Goal: Information Seeking & Learning: Find contact information

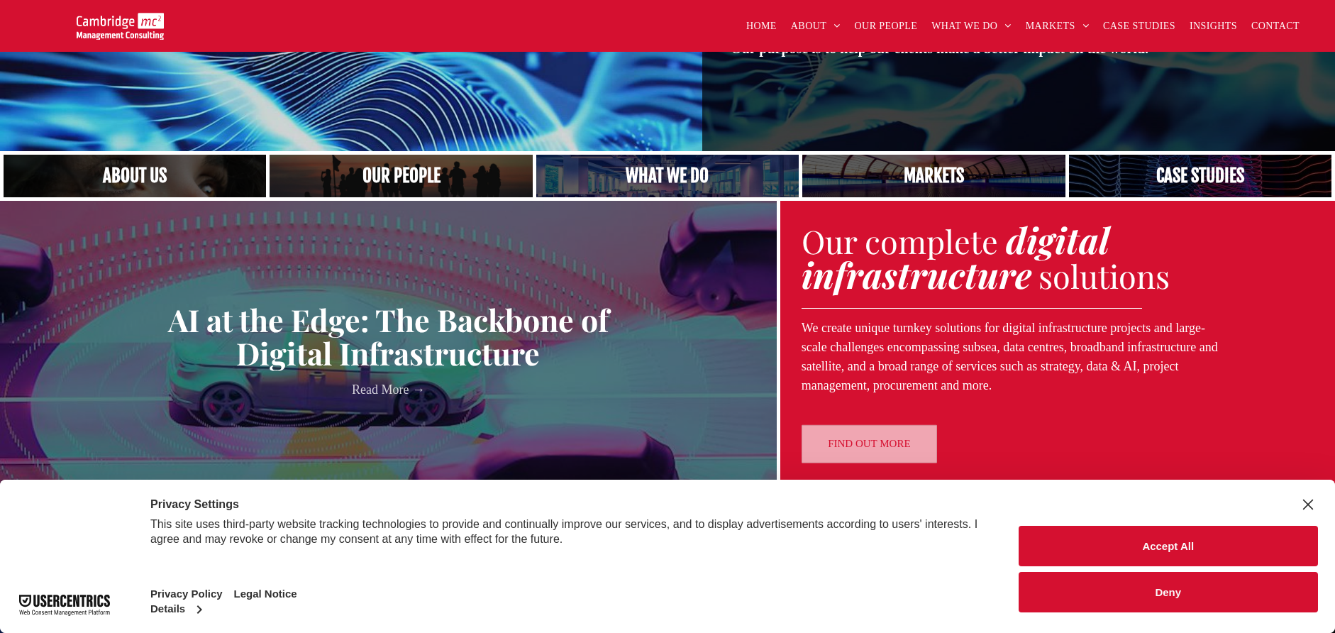
scroll to position [325, 0]
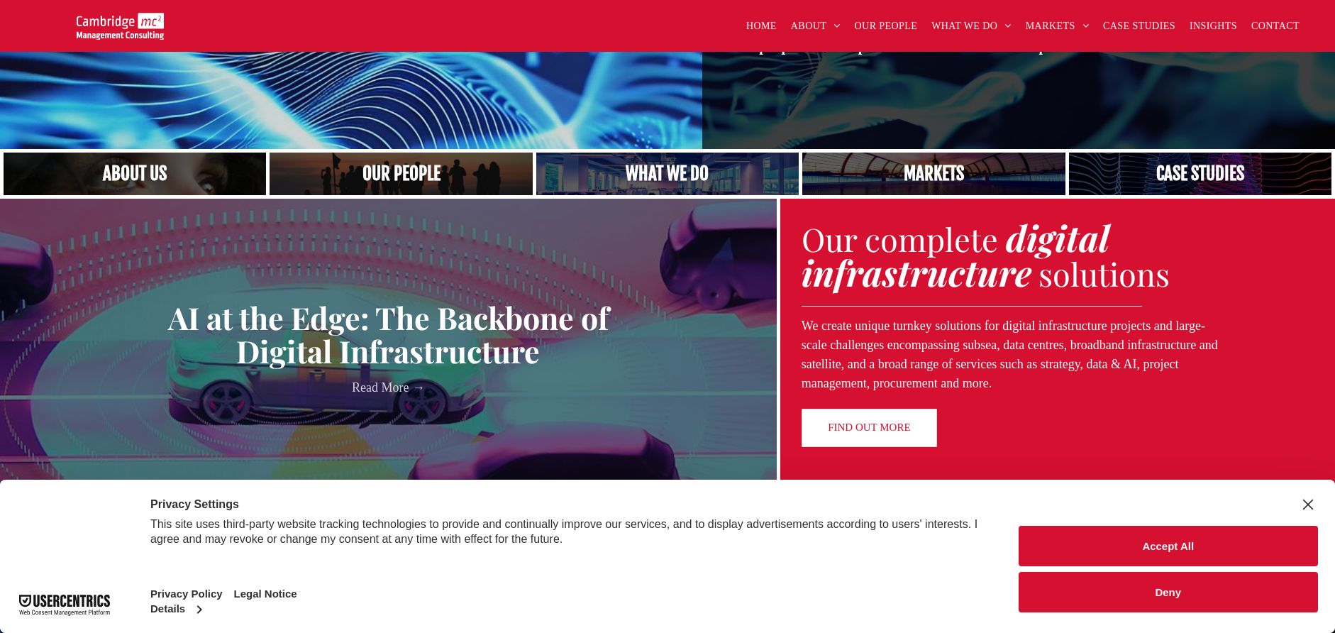
click at [1198, 588] on button "Deny" at bounding box center [1169, 592] width 300 height 40
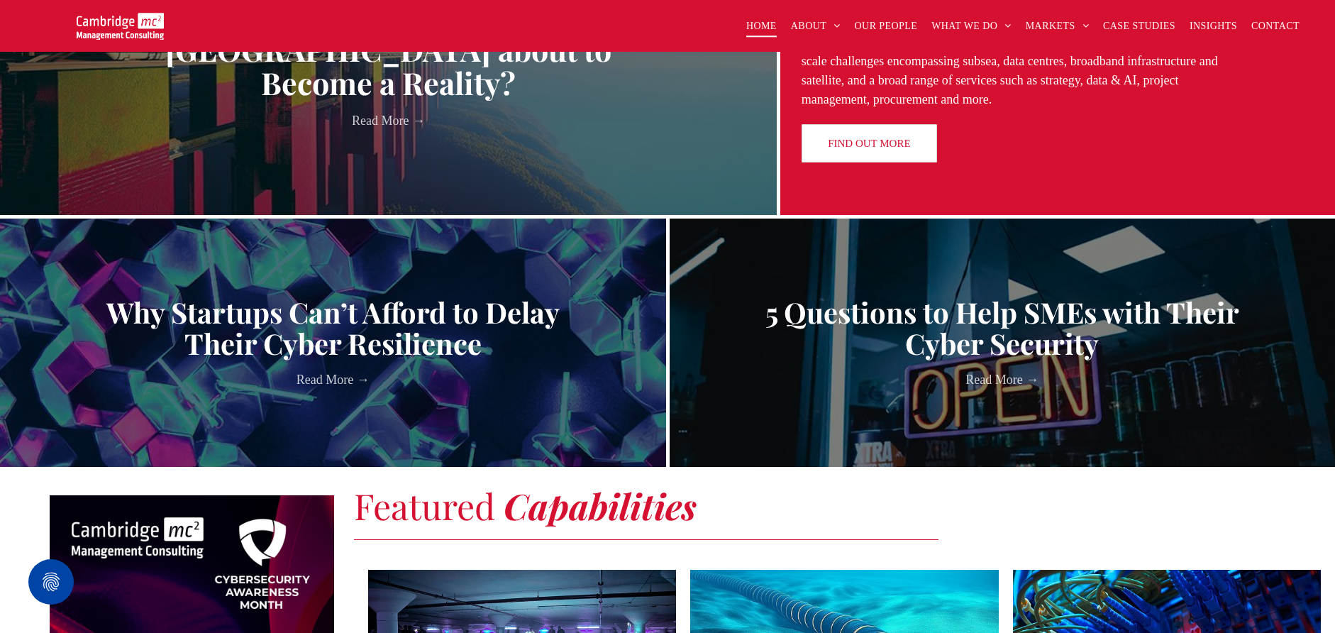
scroll to position [0, 0]
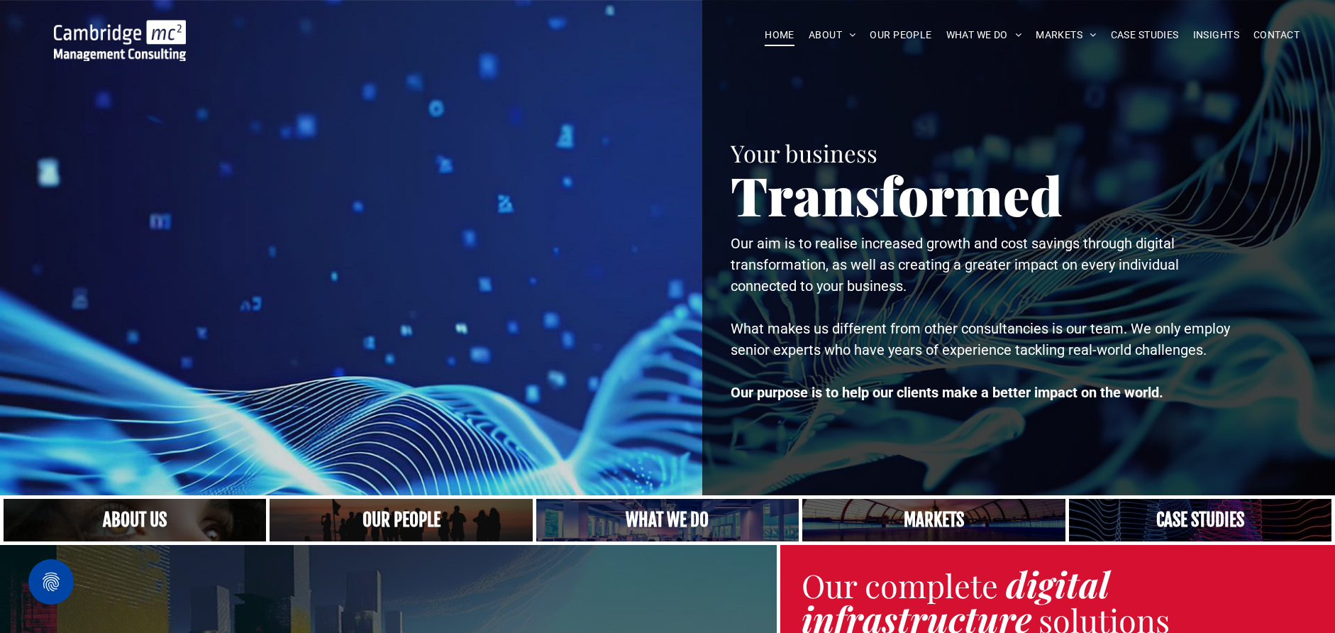
click at [126, 524] on link "Close up of woman's face, centered on her eyes" at bounding box center [135, 519] width 279 height 45
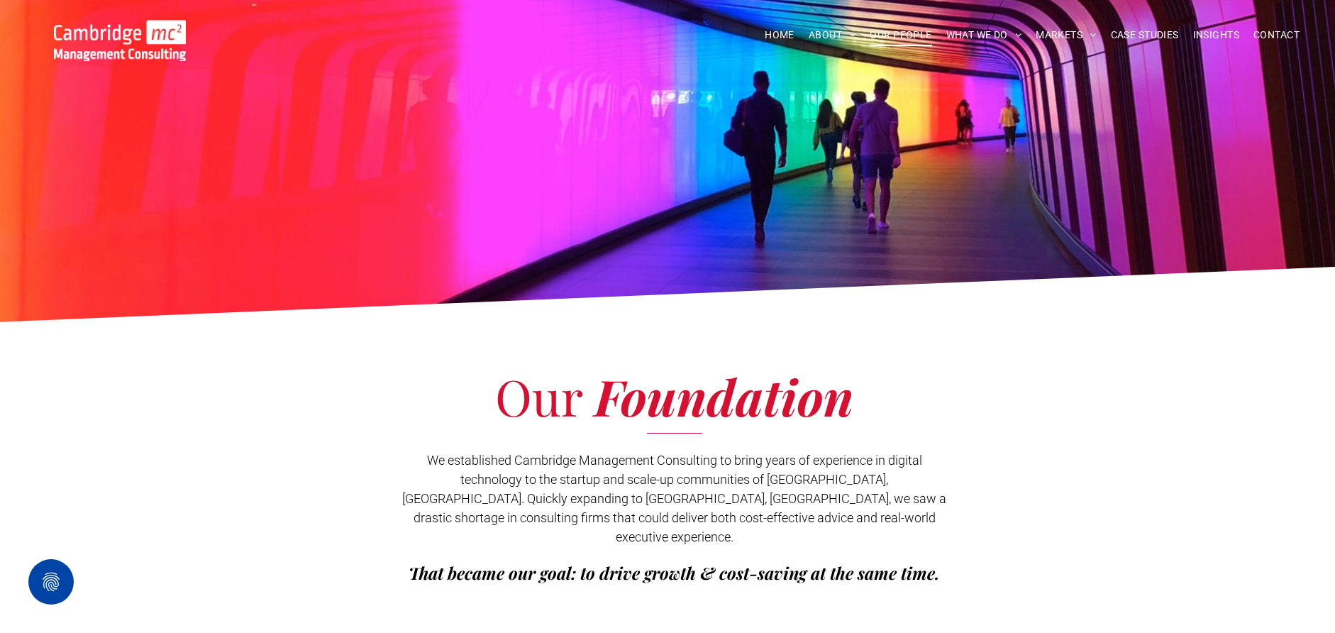
click at [895, 33] on span "OUR PEOPLE" at bounding box center [901, 35] width 62 height 22
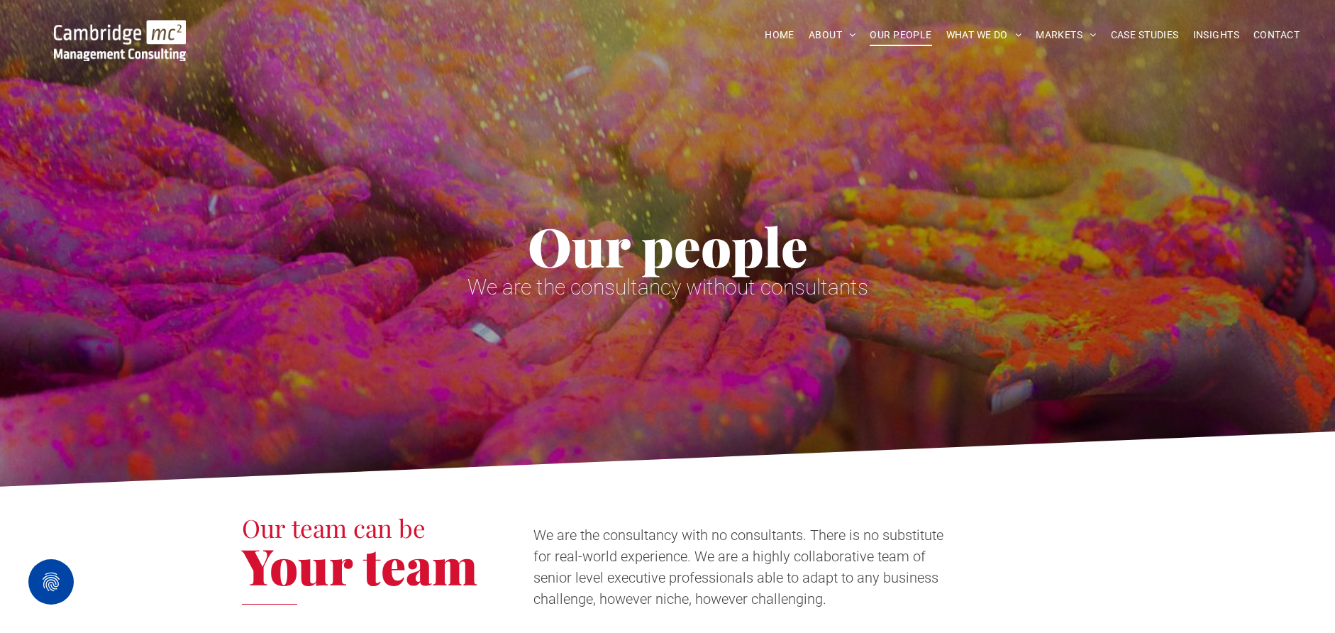
scroll to position [6, 0]
